Goal: Task Accomplishment & Management: Use online tool/utility

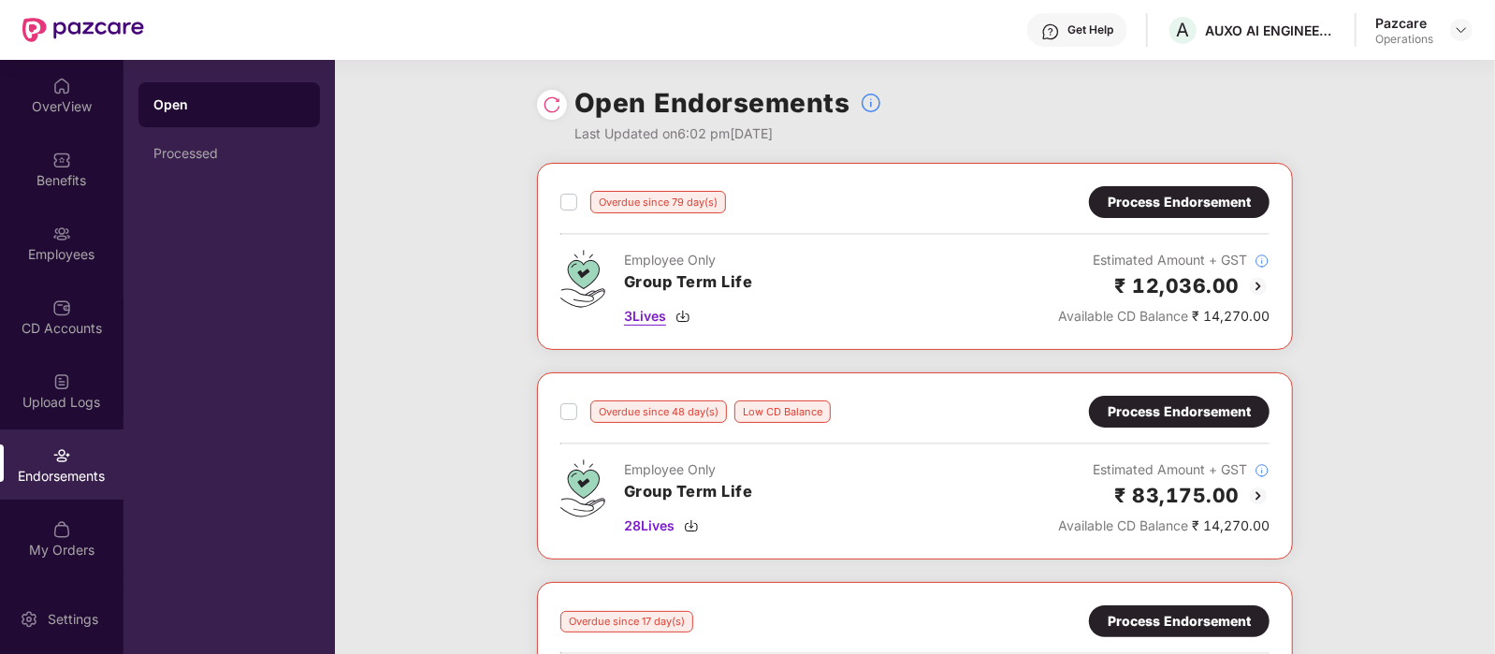
click at [666, 315] on span "3 Lives" at bounding box center [645, 316] width 42 height 21
click at [664, 525] on span "28 Lives" at bounding box center [649, 526] width 51 height 21
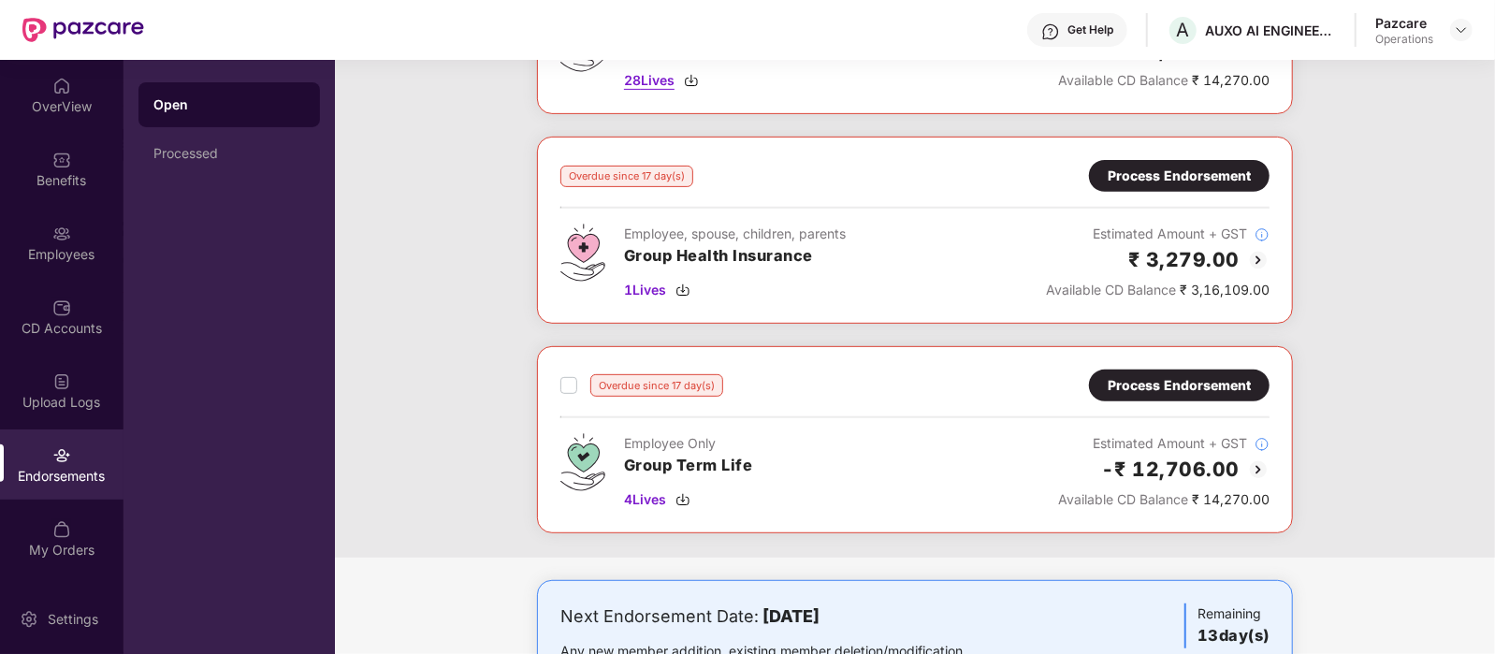
scroll to position [446, 0]
click at [644, 499] on span "4 Lives" at bounding box center [645, 498] width 42 height 21
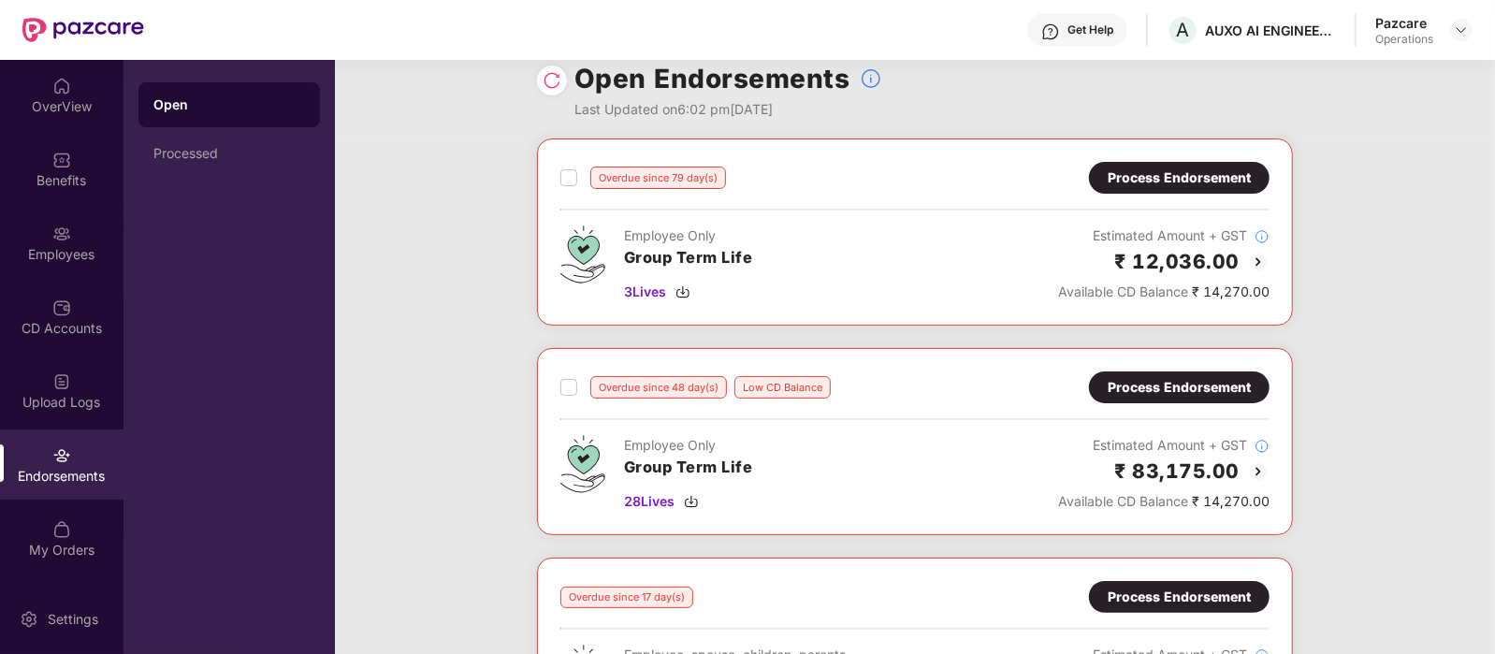
scroll to position [22, 0]
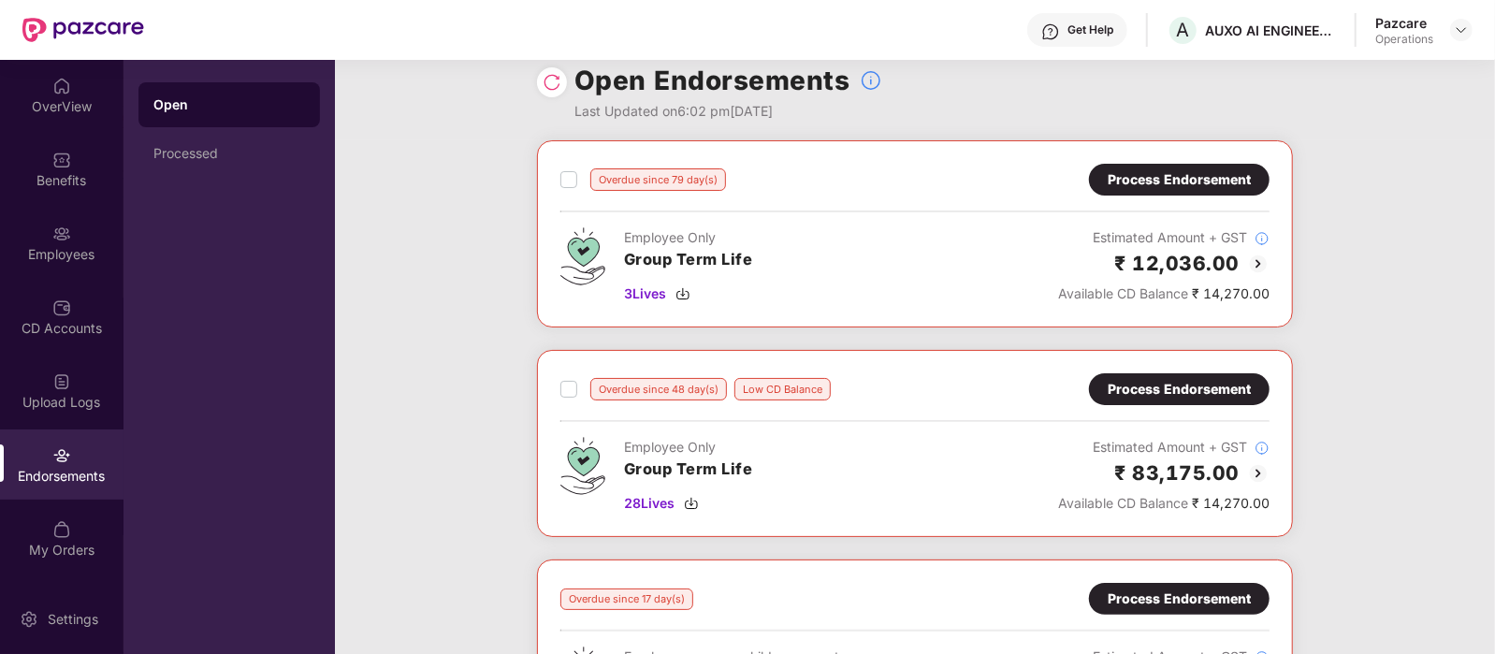
click at [1146, 183] on div "Process Endorsement" at bounding box center [1179, 179] width 143 height 21
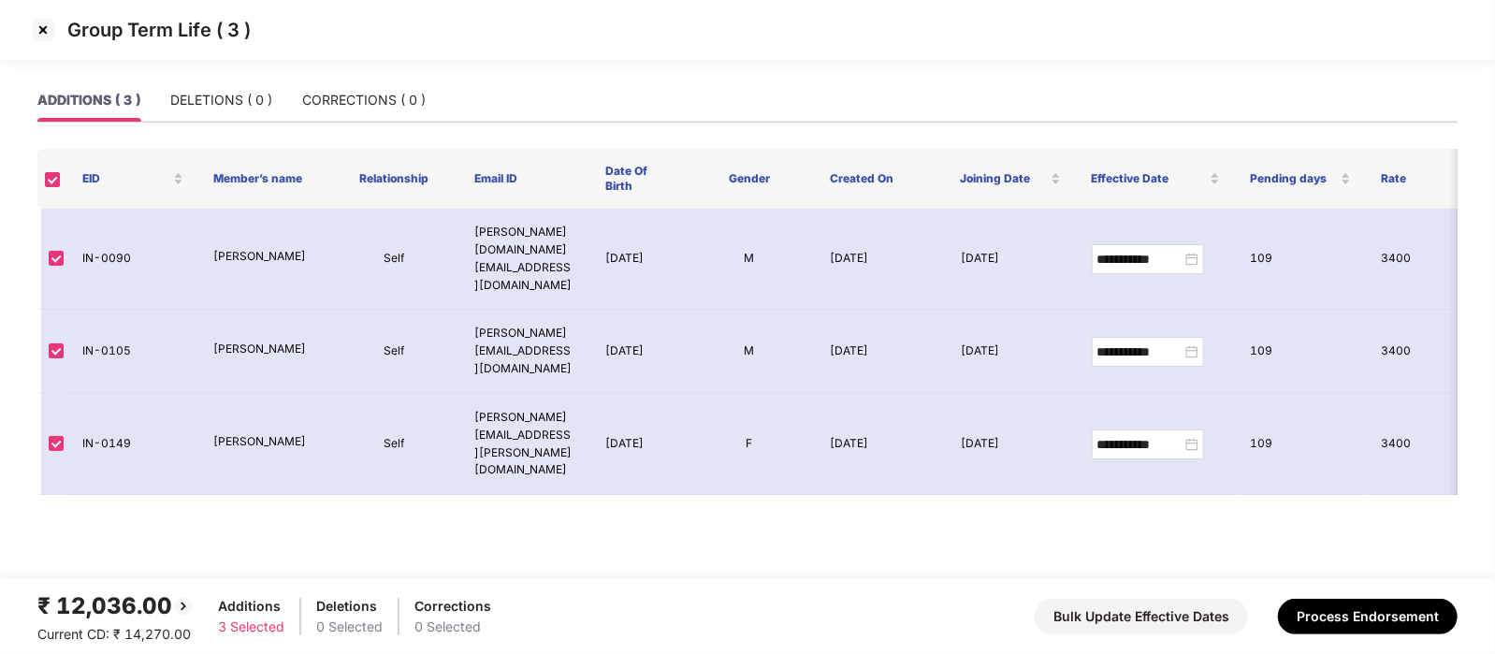
click at [42, 33] on img at bounding box center [43, 30] width 30 height 30
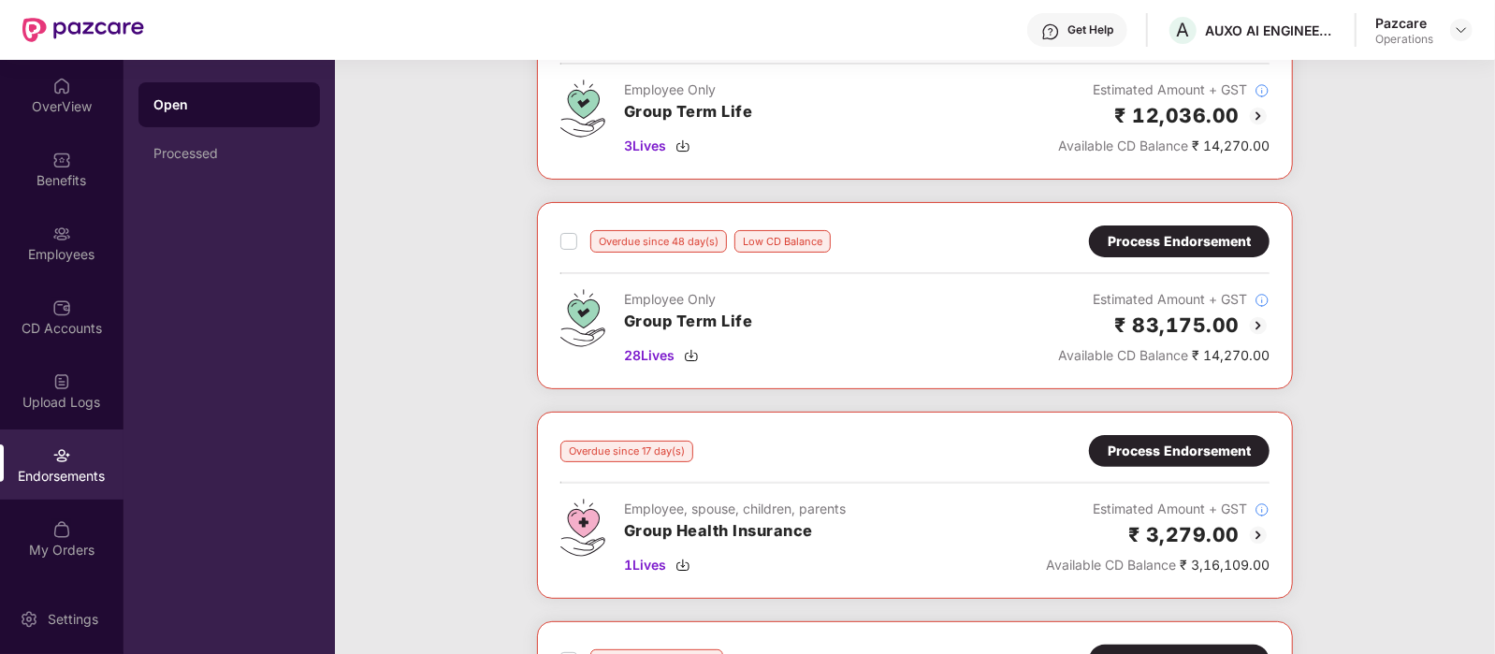
scroll to position [170, 0]
click at [1193, 238] on div "Process Endorsement" at bounding box center [1179, 241] width 143 height 21
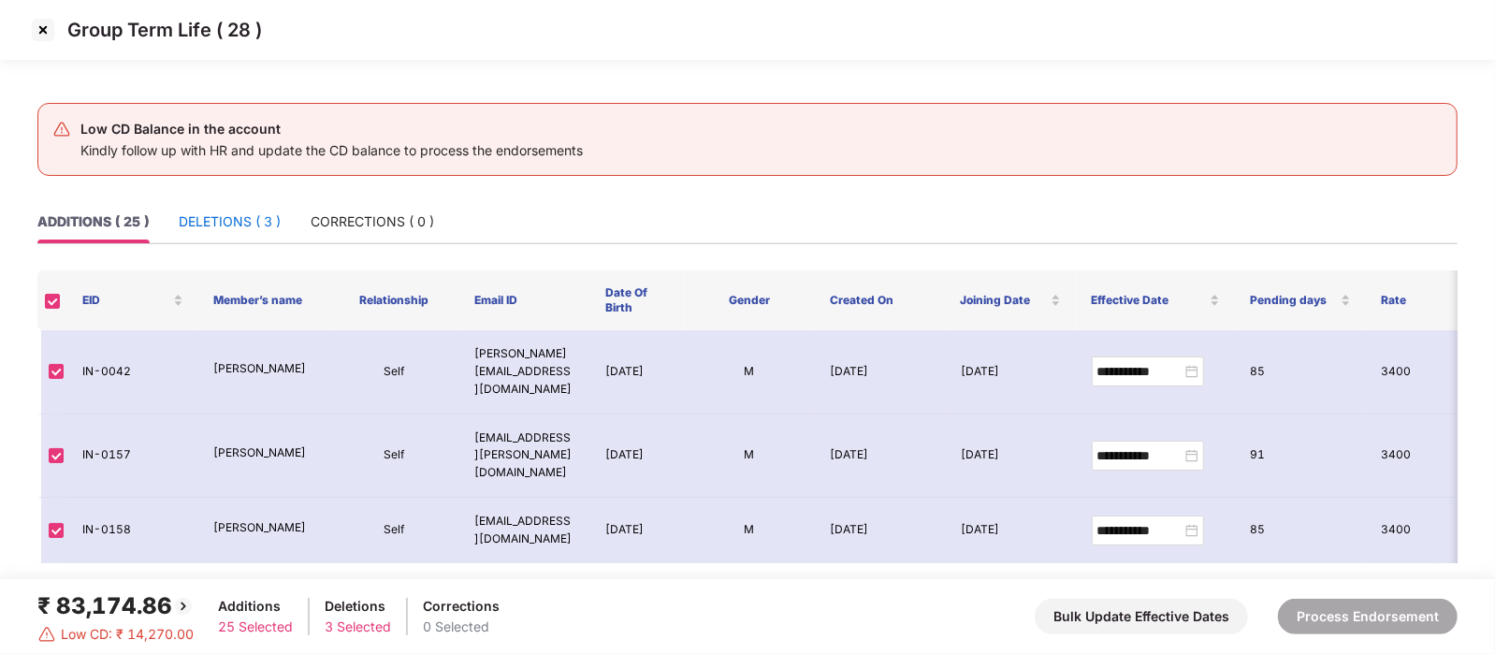
click at [253, 223] on div "DELETIONS ( 3 )" at bounding box center [230, 221] width 102 height 21
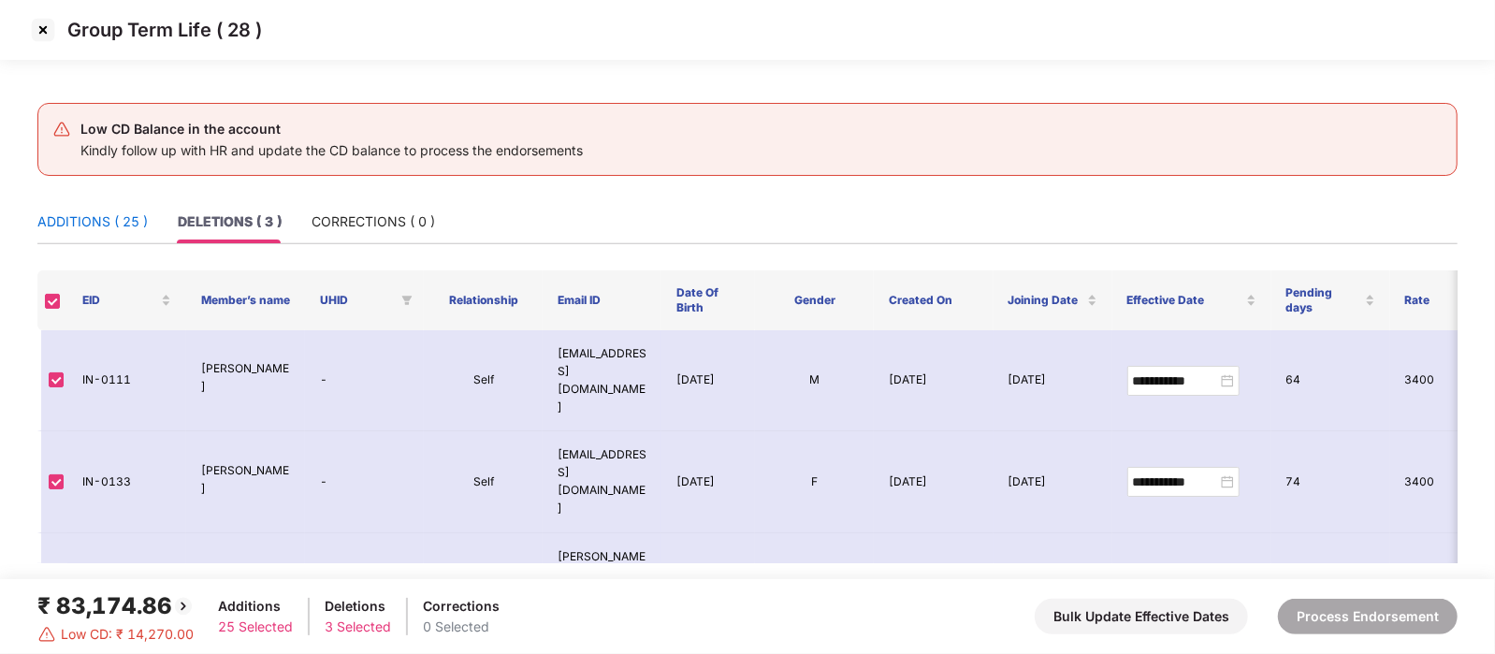
click at [76, 220] on div "ADDITIONS ( 25 )" at bounding box center [92, 221] width 110 height 21
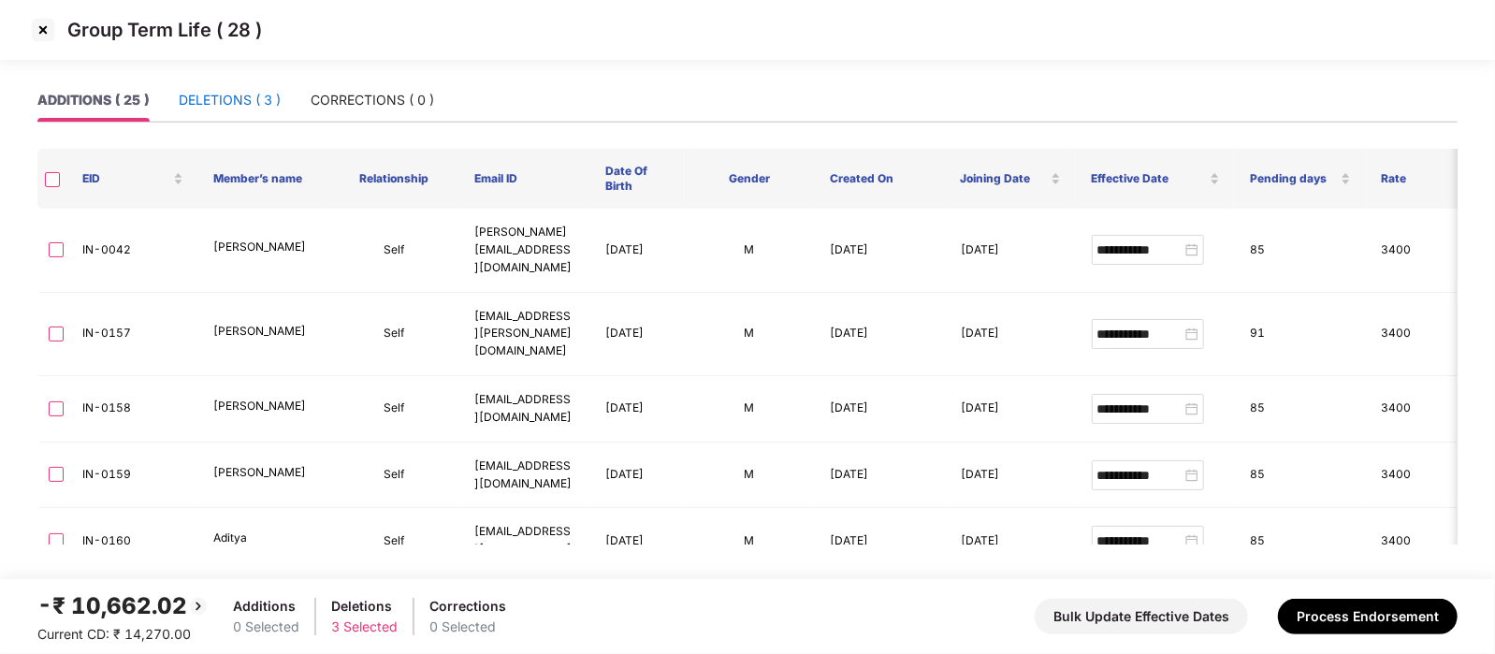
click at [246, 108] on div "DELETIONS ( 3 )" at bounding box center [230, 100] width 102 height 21
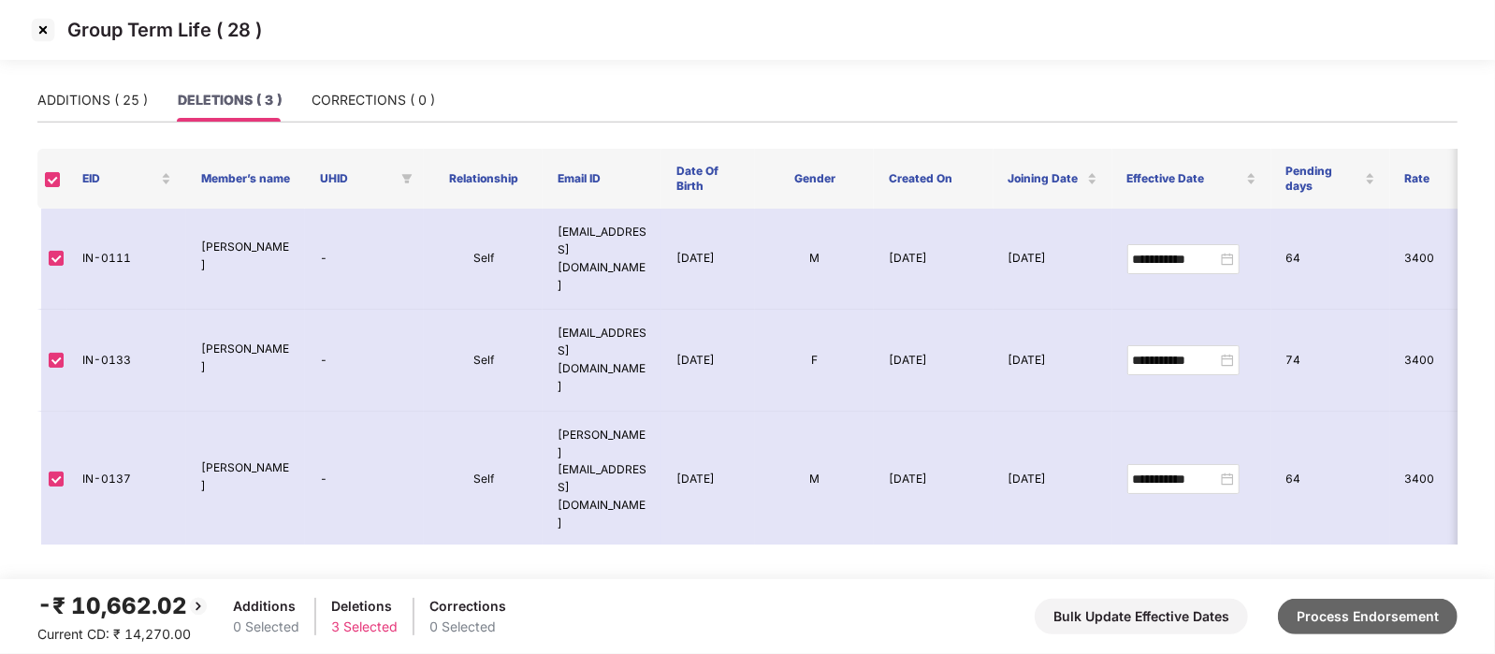
click at [1431, 615] on button "Process Endorsement" at bounding box center [1368, 617] width 180 height 36
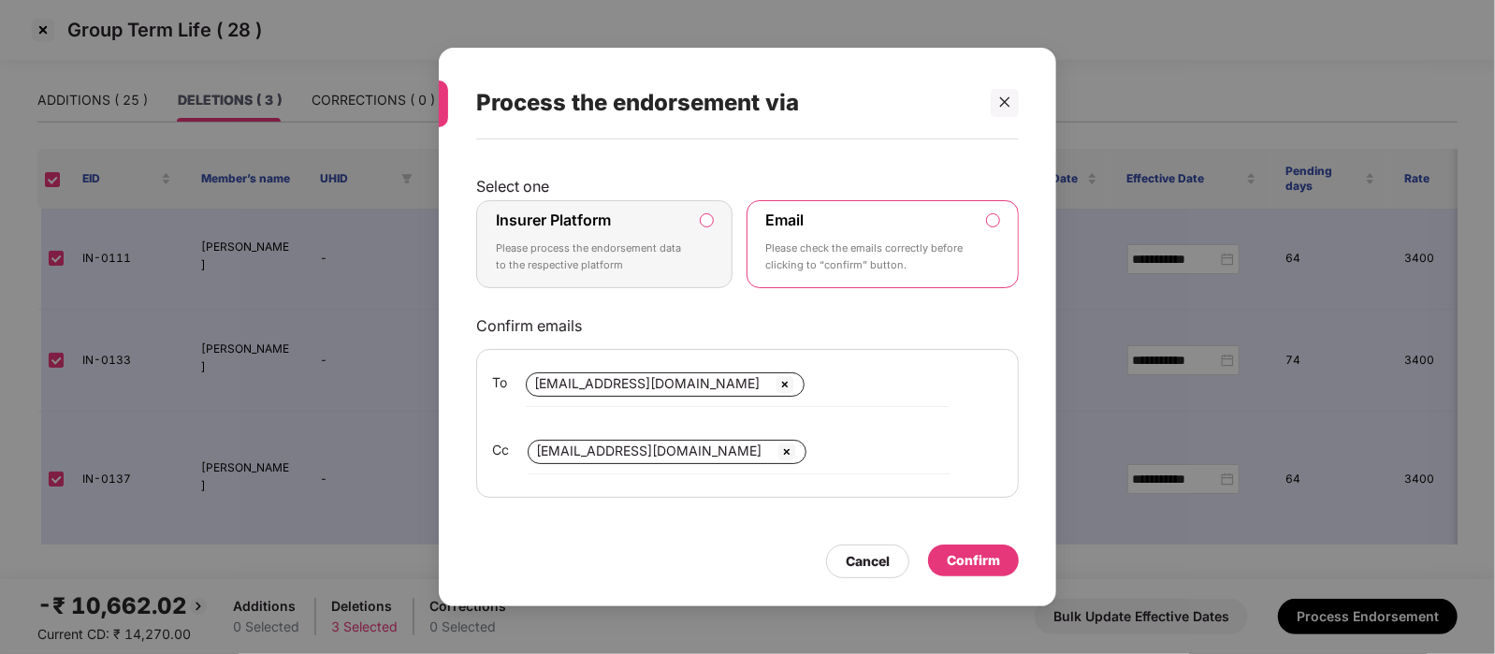
click at [643, 242] on p "Please process the endorsement data to the respective platform" at bounding box center [591, 256] width 191 height 33
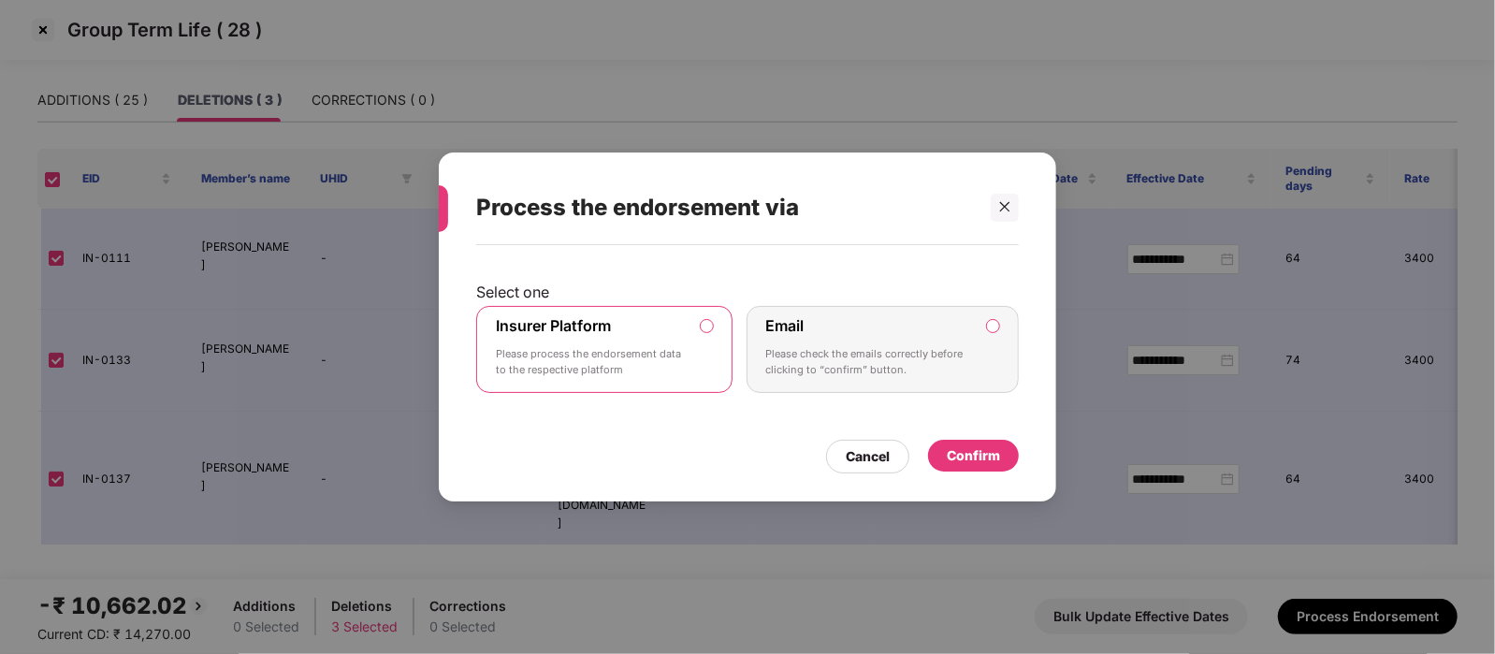
click at [973, 451] on div "Confirm" at bounding box center [973, 455] width 53 height 21
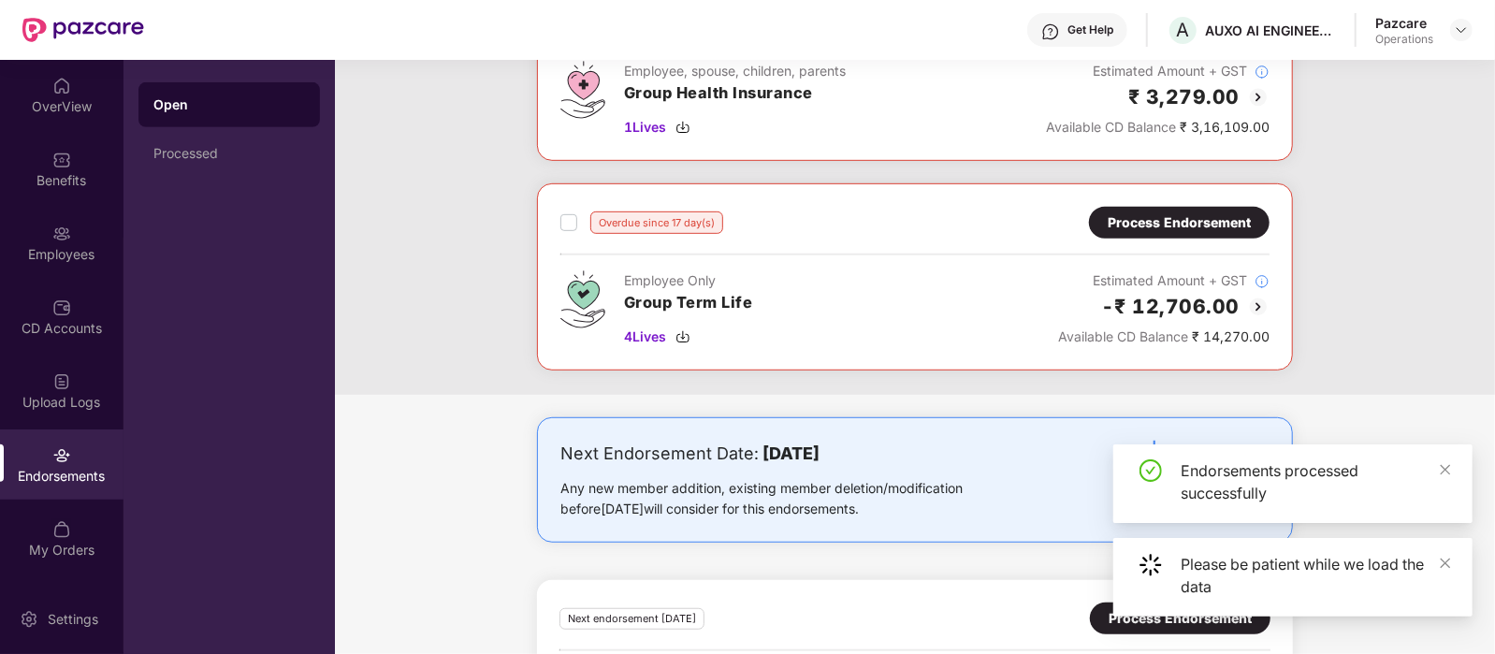
scroll to position [615, 0]
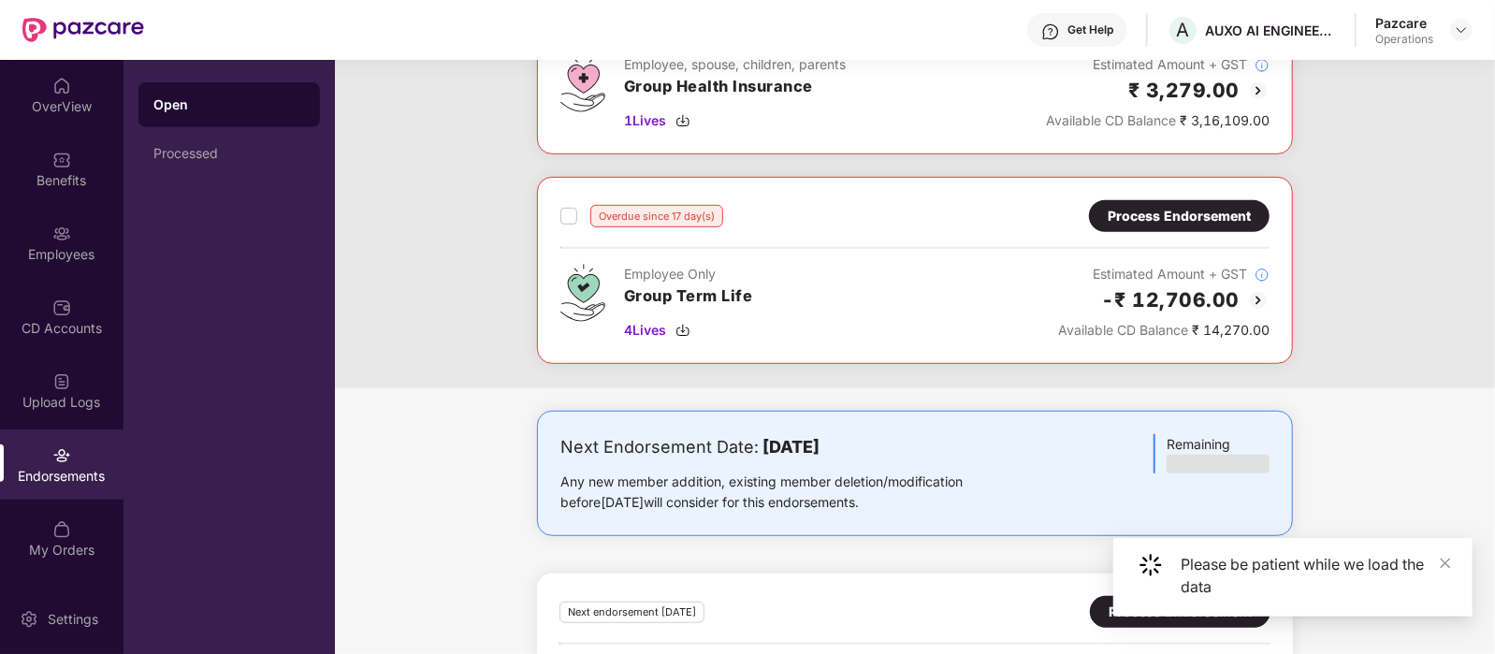
click at [1212, 211] on div "Process Endorsement" at bounding box center [1179, 216] width 143 height 21
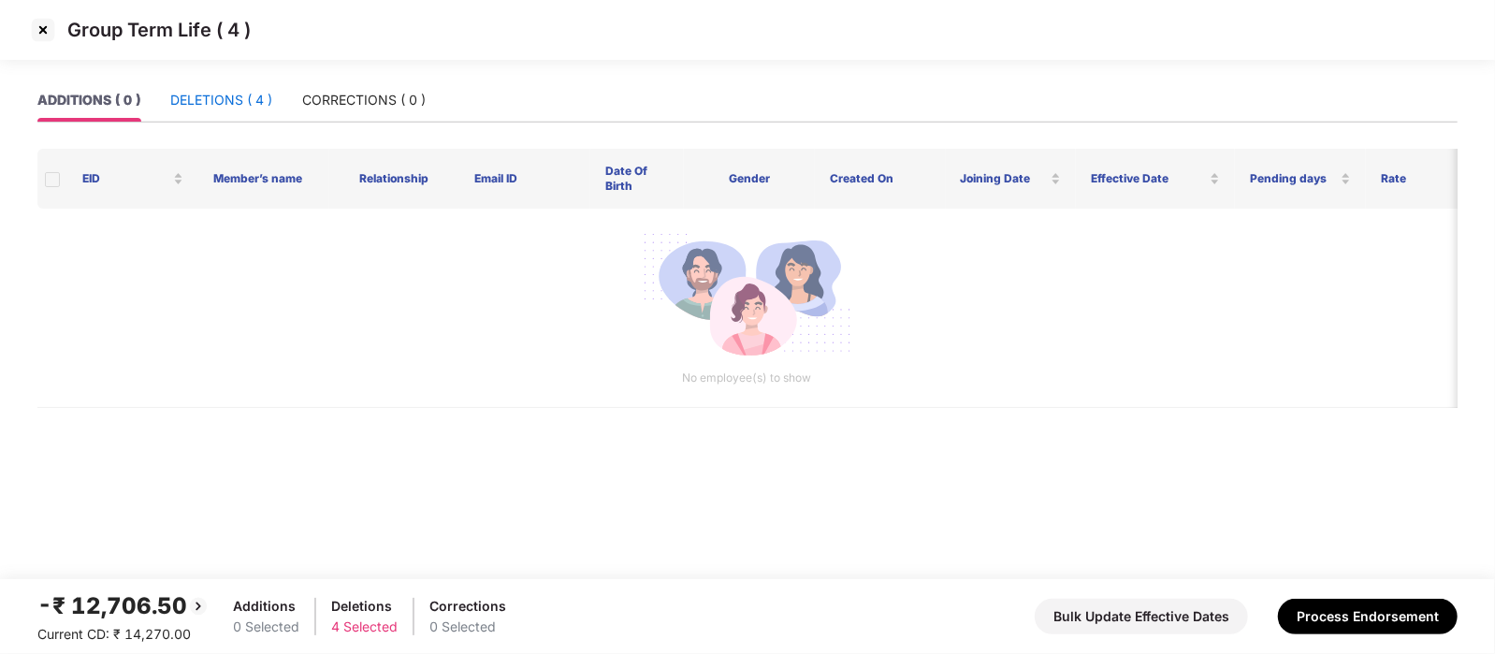
click at [197, 100] on div "DELETIONS ( 4 )" at bounding box center [221, 100] width 102 height 21
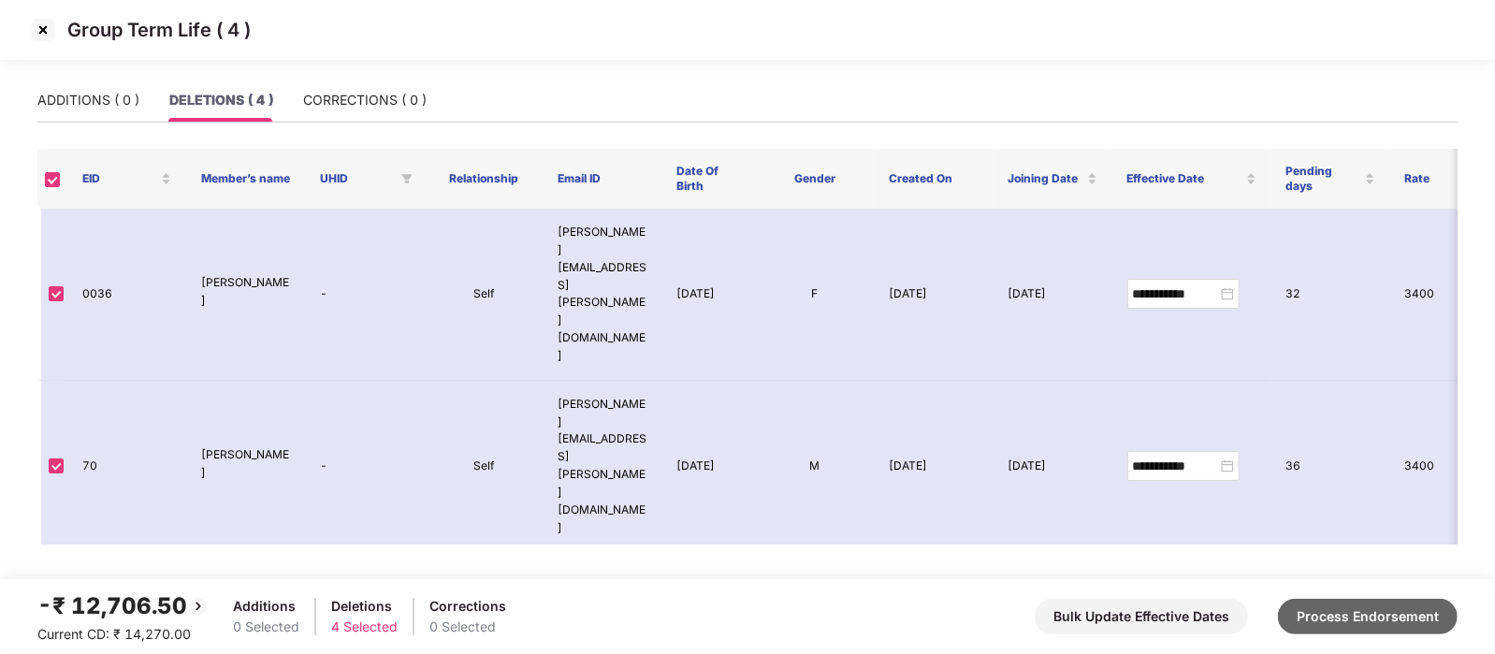
click at [1385, 615] on button "Process Endorsement" at bounding box center [1368, 617] width 180 height 36
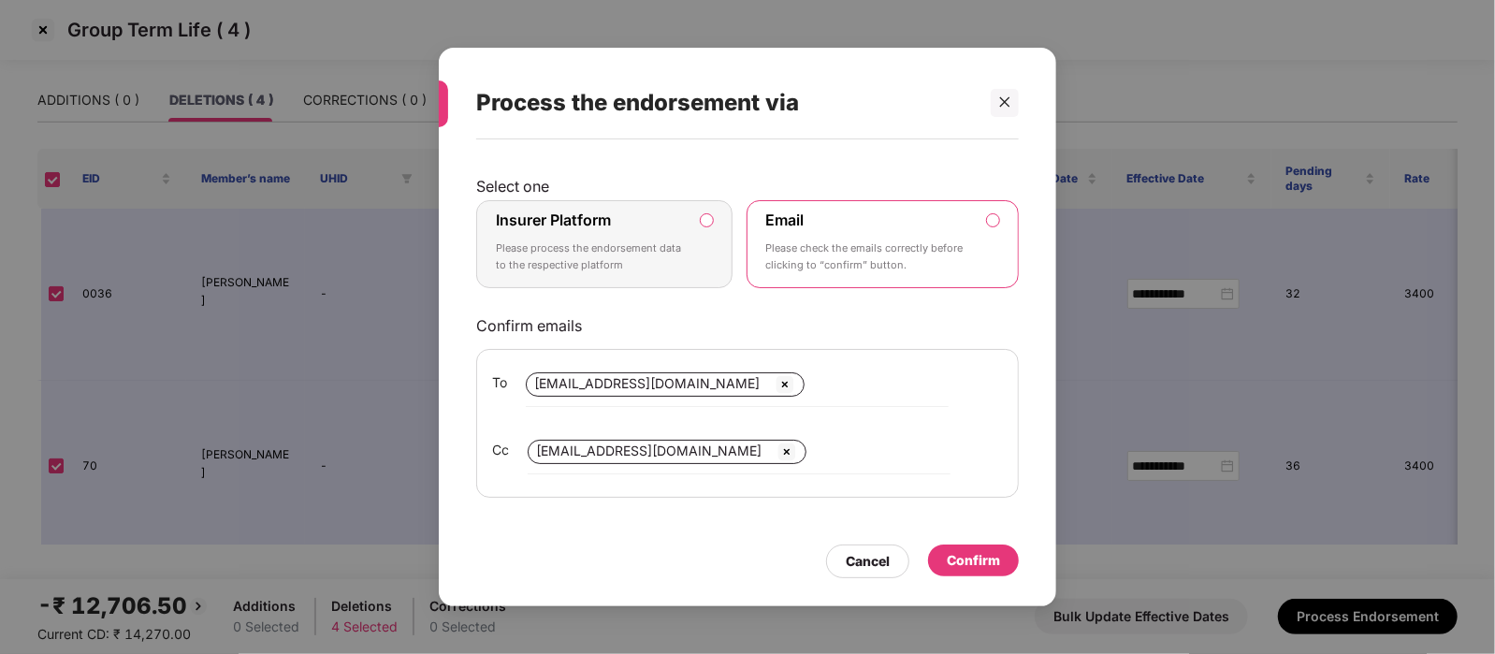
click at [690, 237] on label "Insurer Platform Please process the endorsement data to the respective platform" at bounding box center [604, 244] width 256 height 88
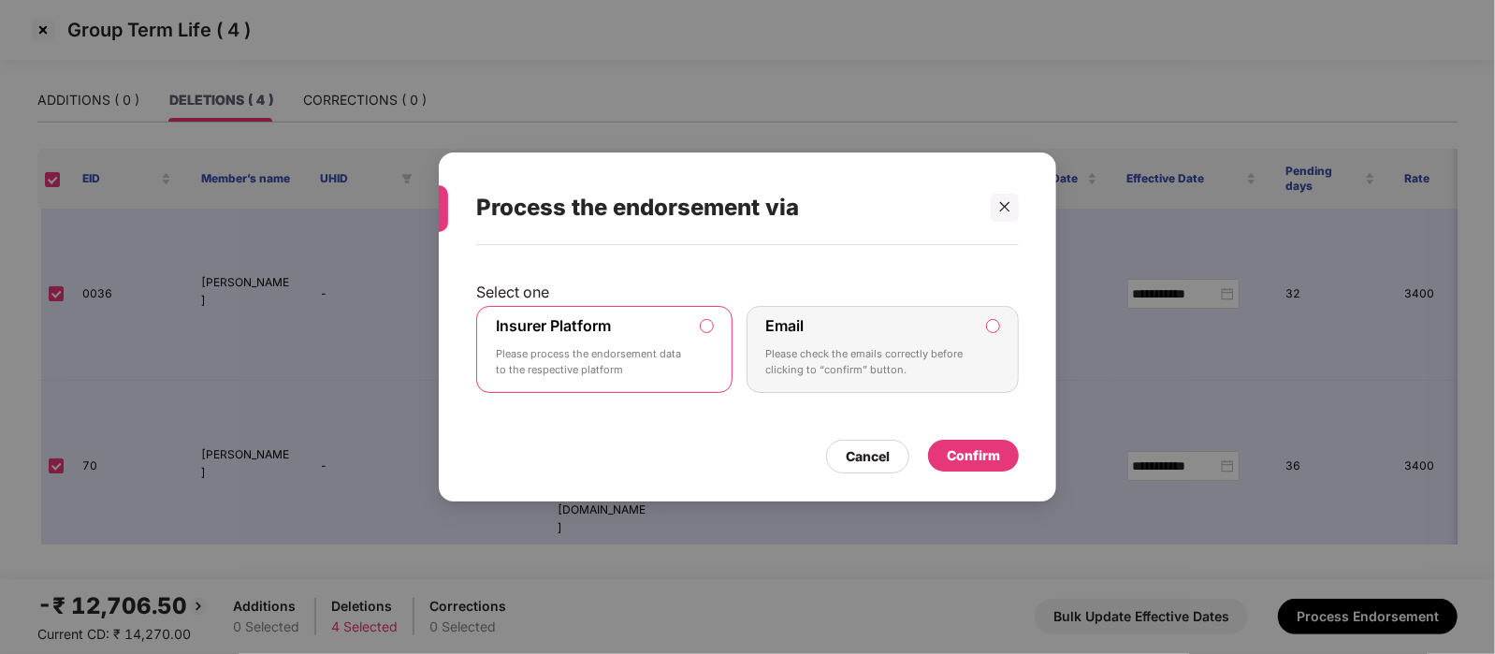
click at [969, 454] on div "Confirm" at bounding box center [973, 455] width 53 height 21
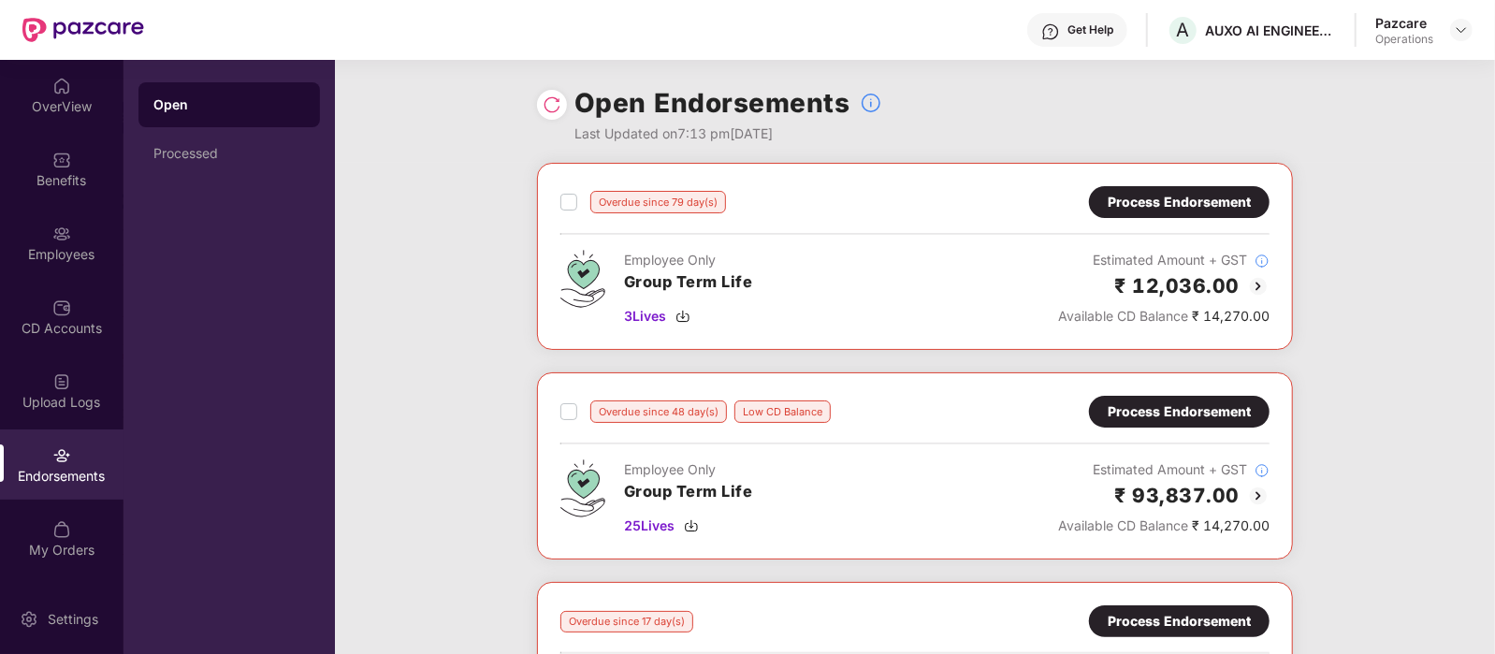
click at [1174, 195] on div "Process Endorsement" at bounding box center [1179, 202] width 143 height 21
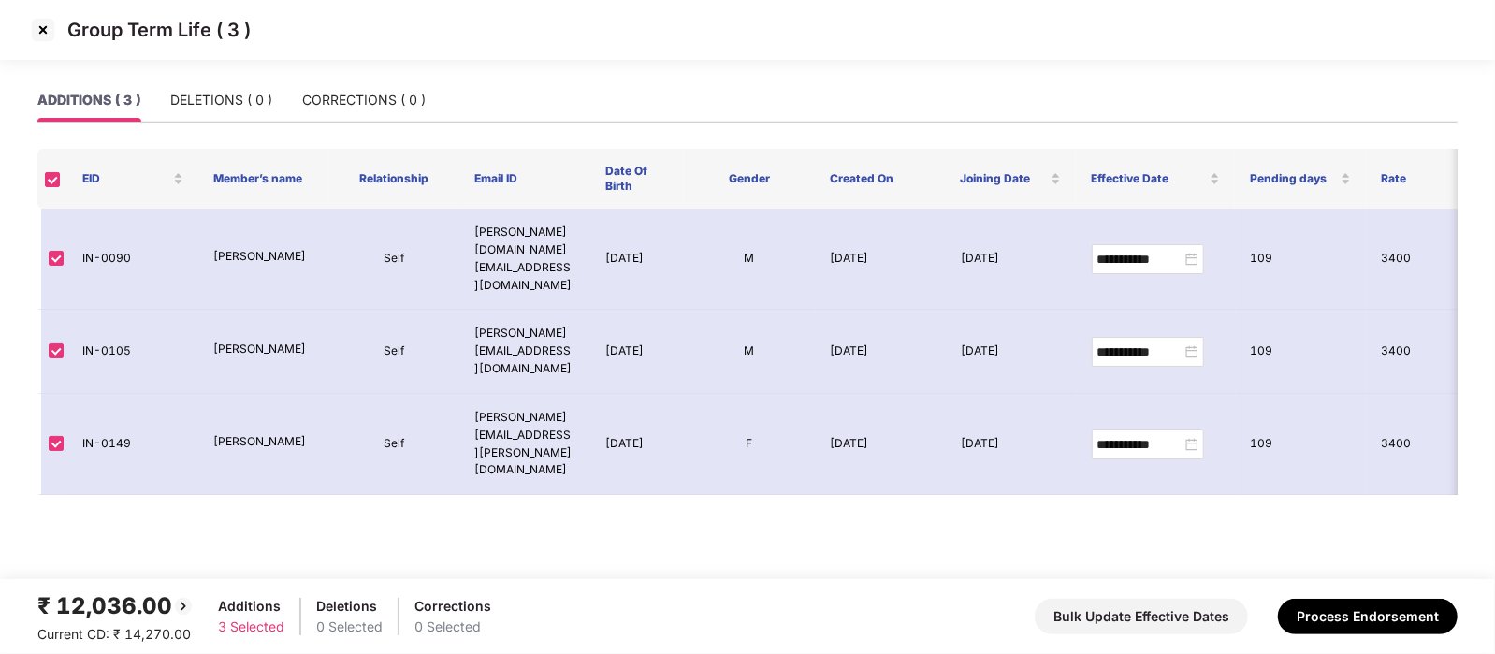
click at [46, 32] on img at bounding box center [43, 30] width 30 height 30
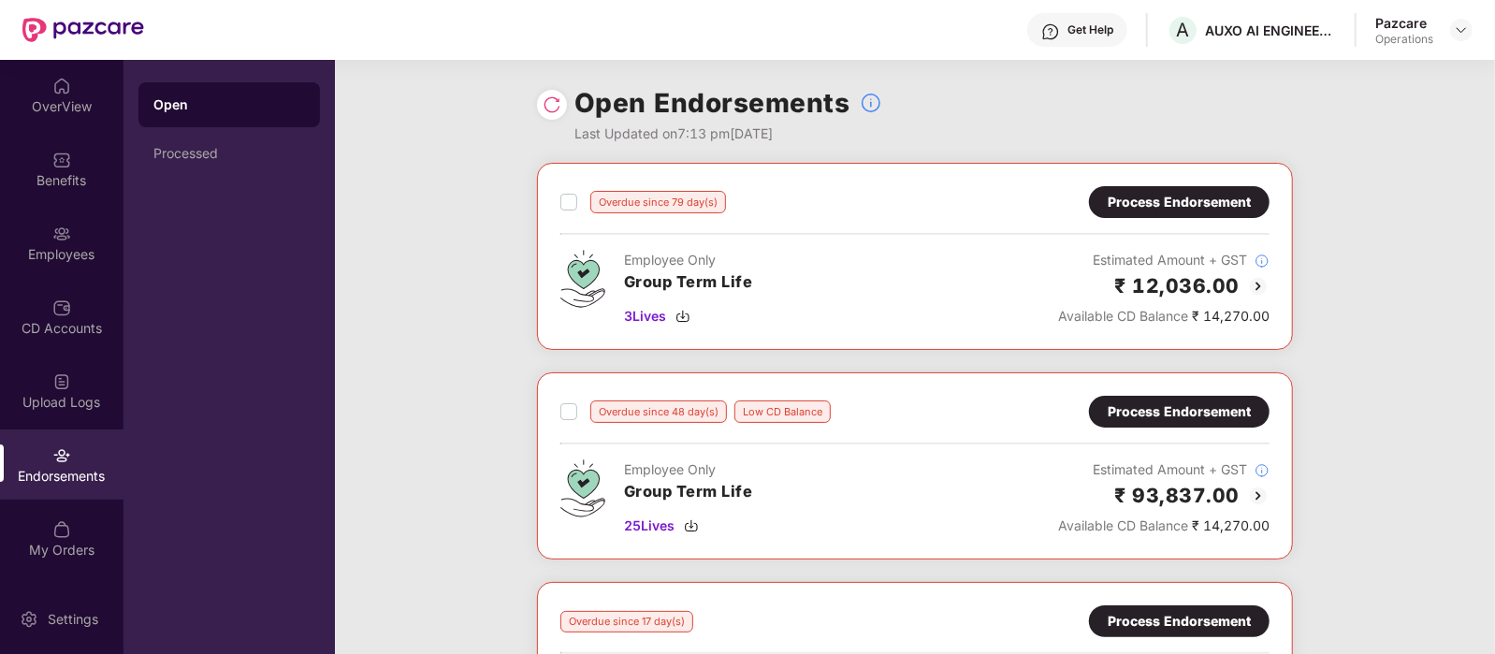
click at [1171, 201] on div "Process Endorsement" at bounding box center [1179, 202] width 143 height 21
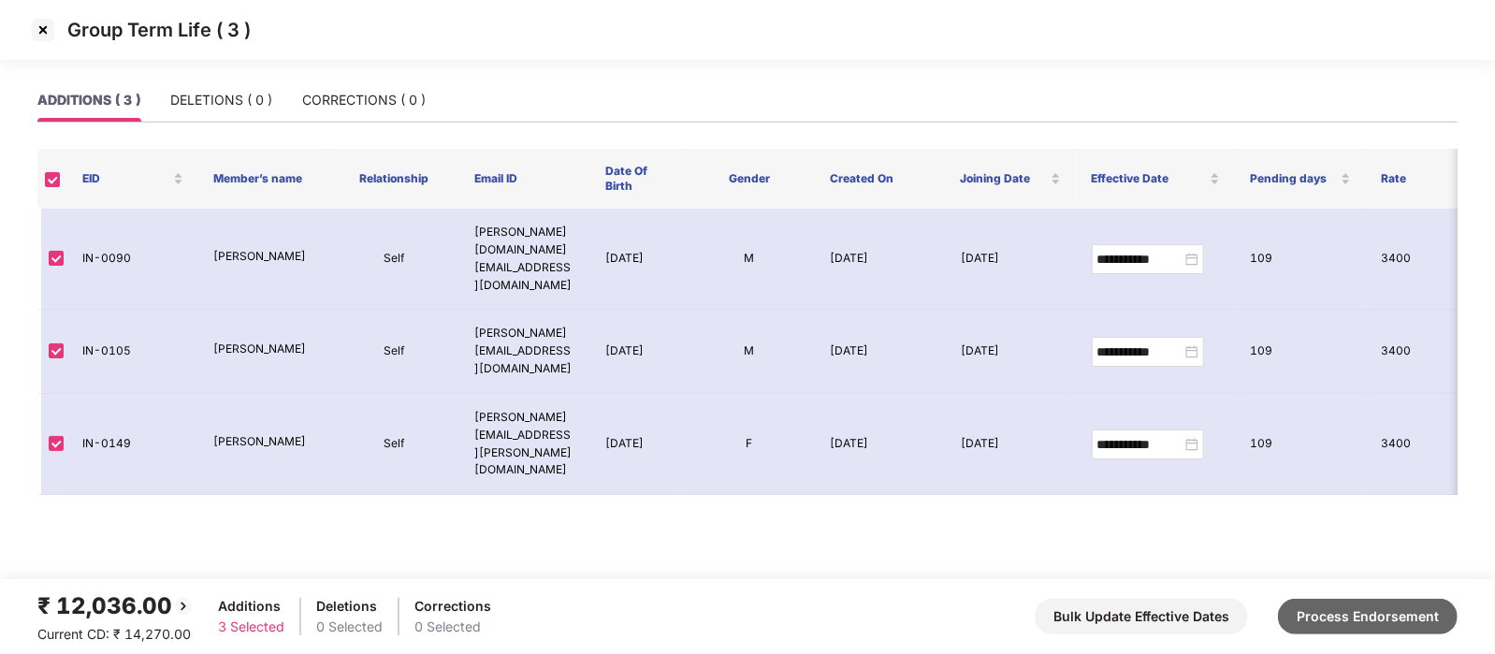
click at [1388, 608] on button "Process Endorsement" at bounding box center [1368, 617] width 180 height 36
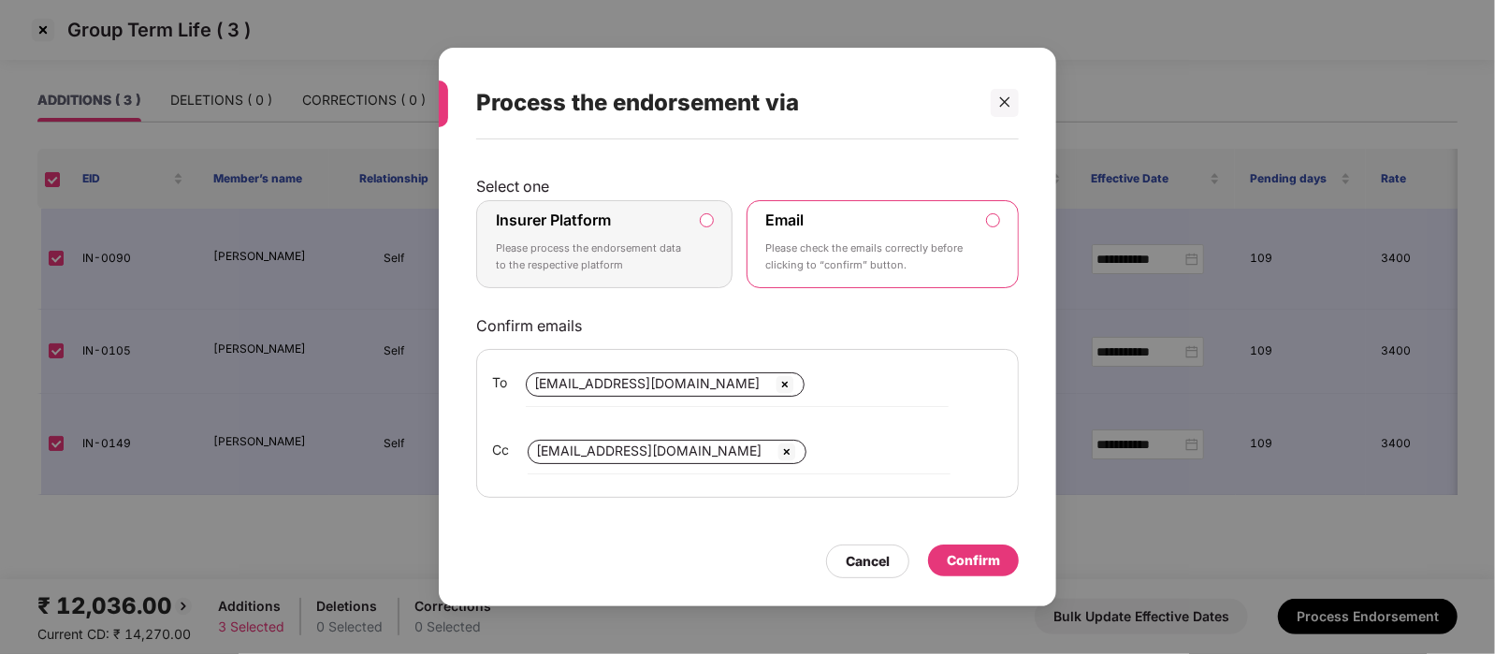
click at [707, 242] on label "Insurer Platform Please process the endorsement data to the respective platform" at bounding box center [604, 244] width 256 height 88
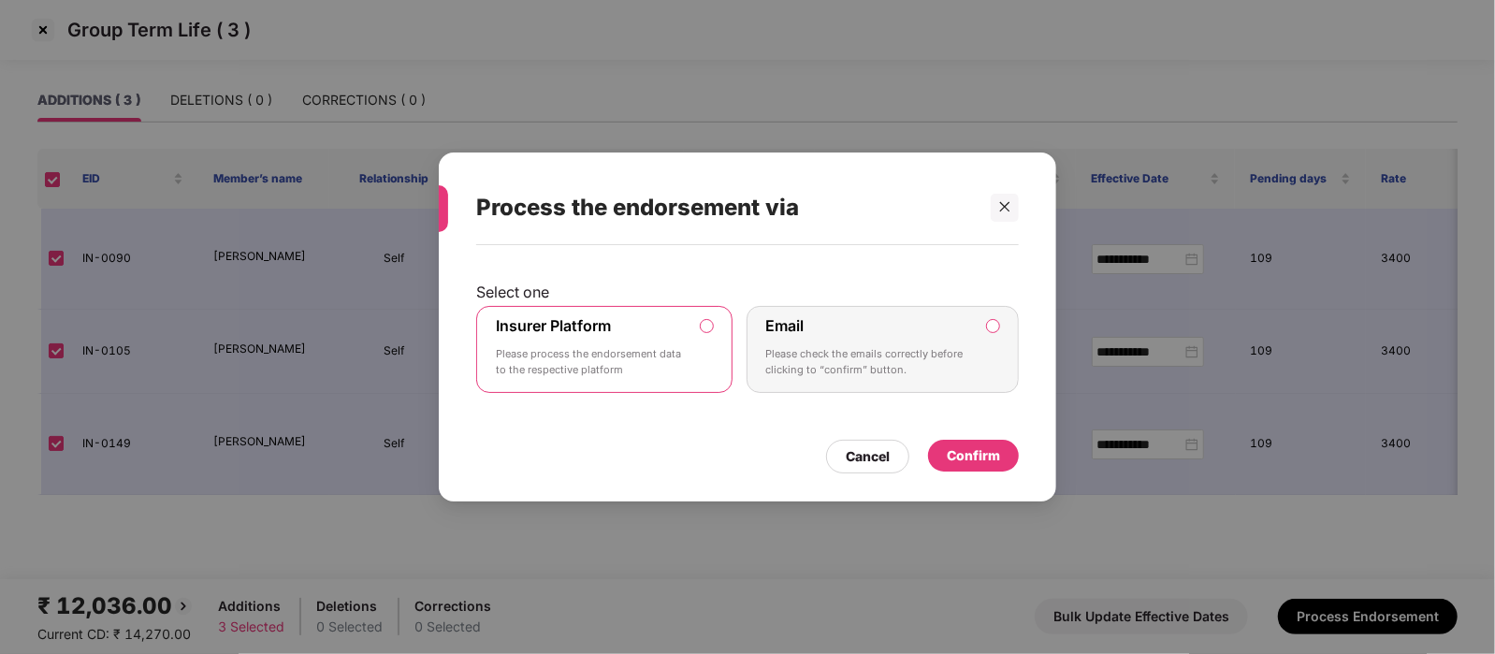
click at [980, 450] on div "Confirm" at bounding box center [973, 455] width 53 height 21
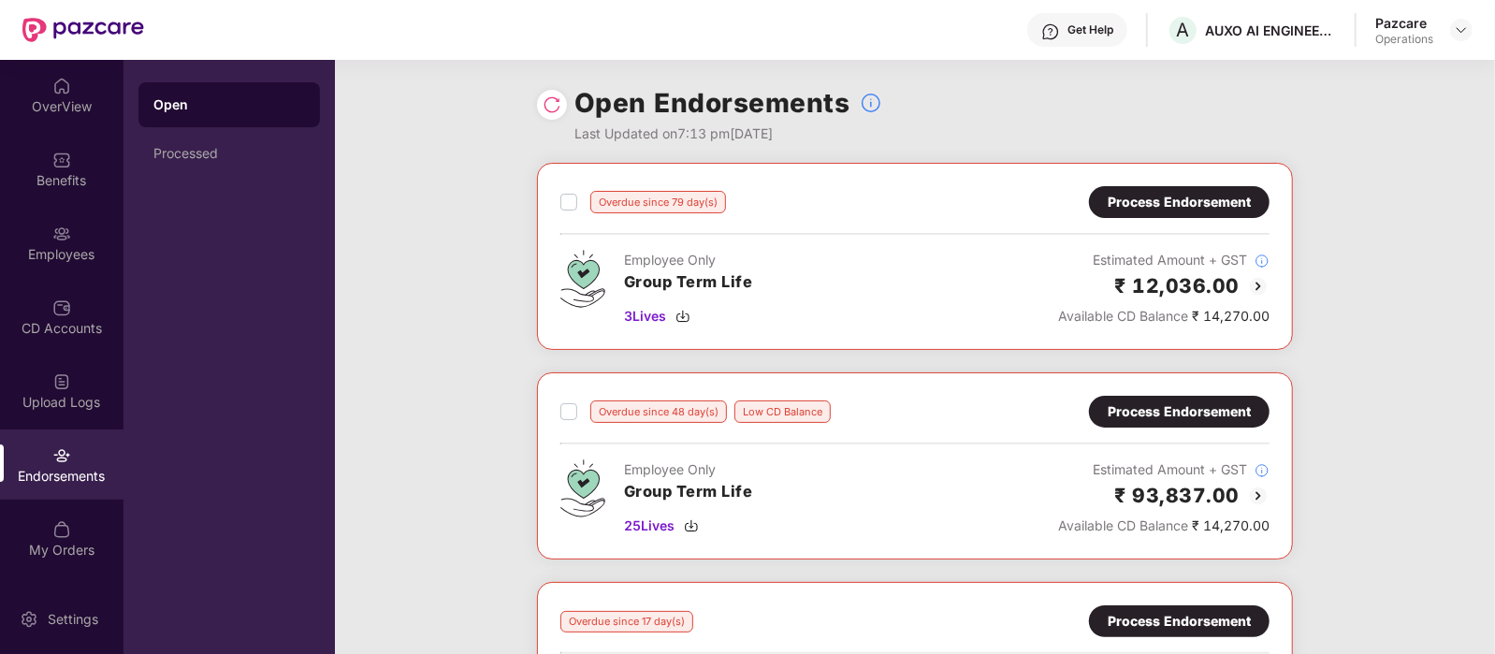
click at [552, 114] on div at bounding box center [552, 105] width 30 height 30
click at [560, 103] on img at bounding box center [552, 104] width 19 height 19
